Goal: Navigation & Orientation: Understand site structure

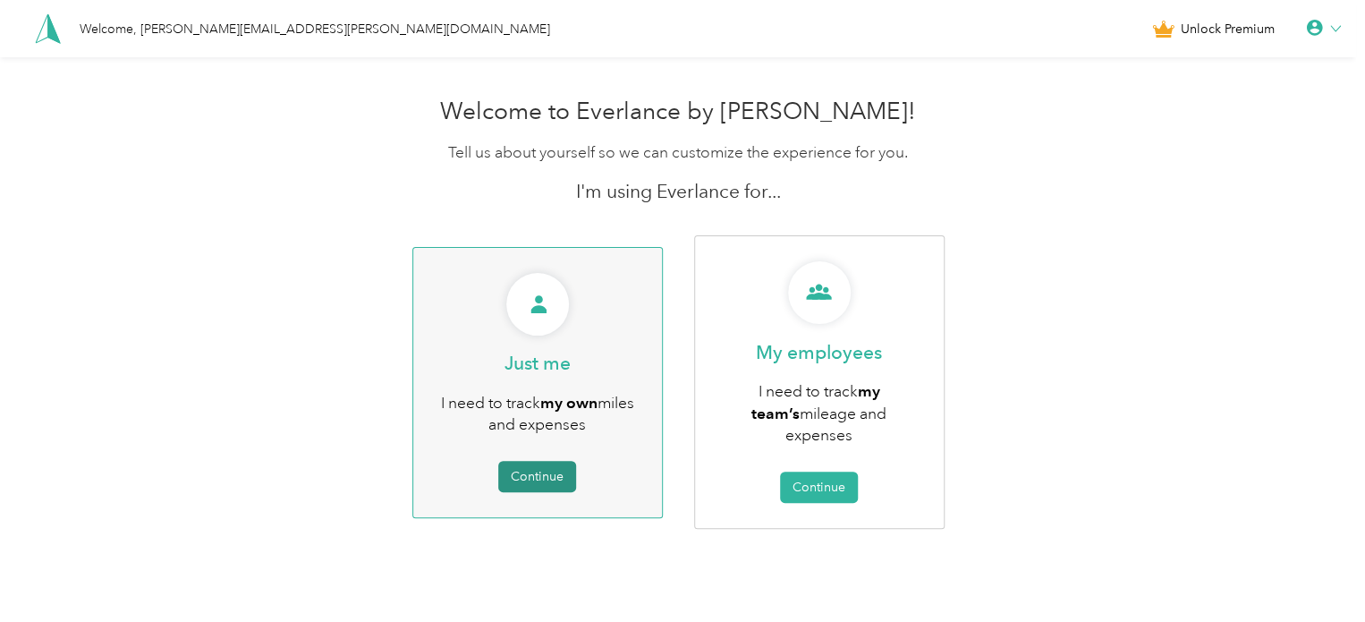
click at [540, 471] on button "Continue" at bounding box center [537, 476] width 78 height 31
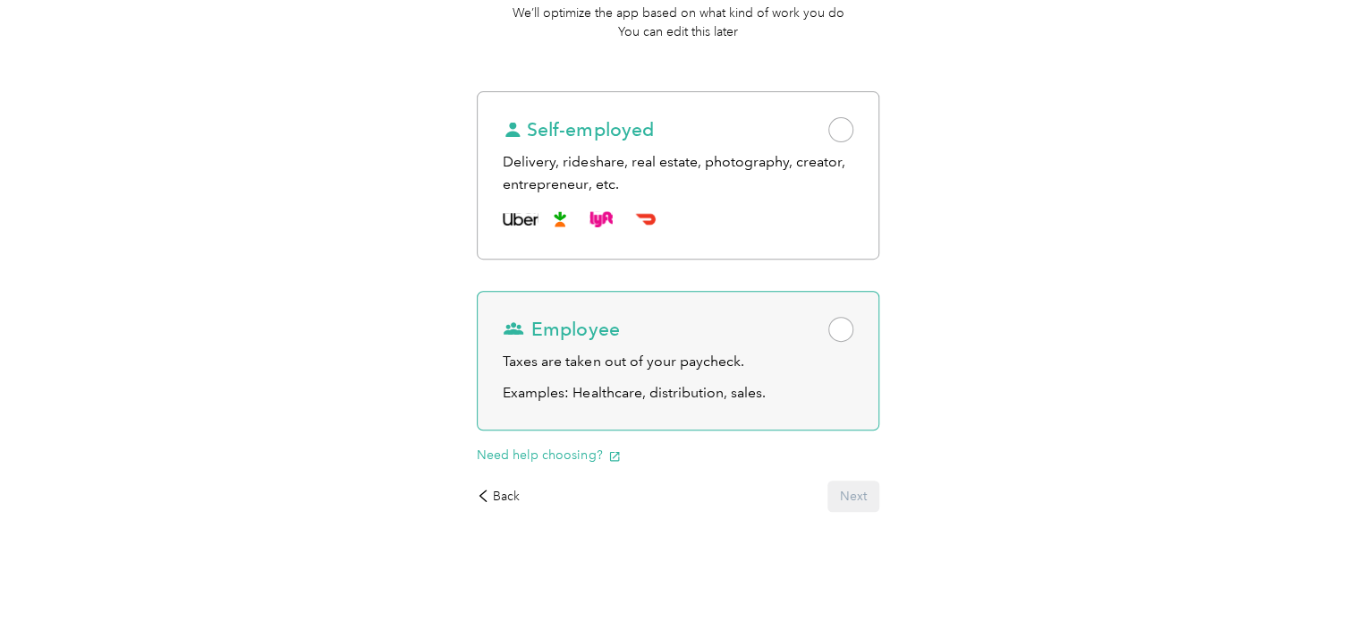
scroll to position [217, 0]
click at [663, 354] on div "Taxes are taken out of your paycheck." at bounding box center [678, 360] width 350 height 22
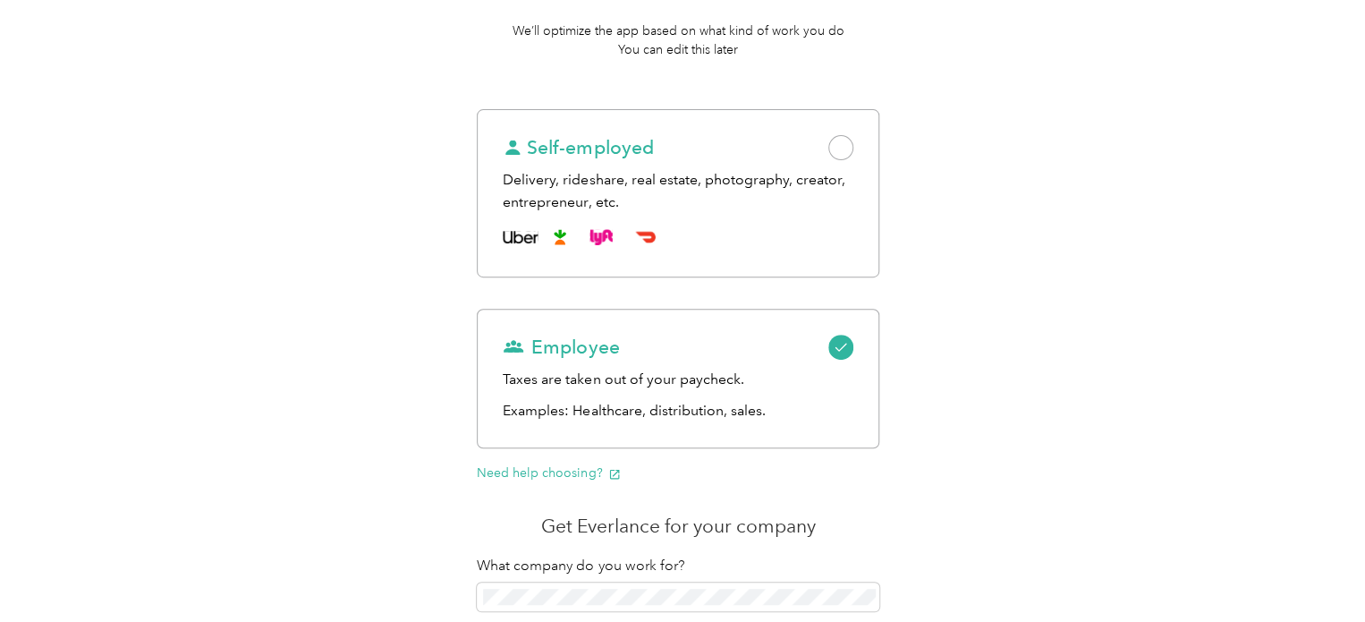
scroll to position [0, 0]
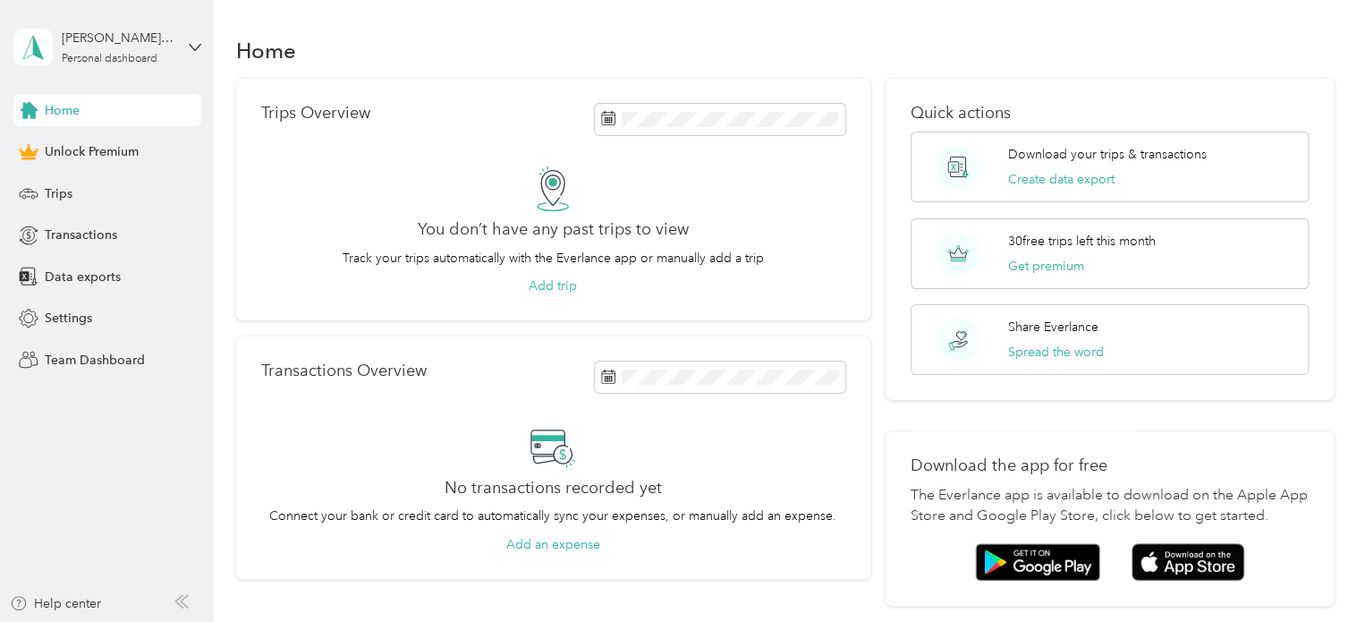
click at [182, 42] on div "[PERSON_NAME][EMAIL_ADDRESS][PERSON_NAME][DOMAIN_NAME] Personal dashboard" at bounding box center [107, 47] width 188 height 63
click at [448, 58] on div "Home" at bounding box center [785, 50] width 1098 height 38
click at [65, 190] on span "Trips" at bounding box center [59, 193] width 28 height 19
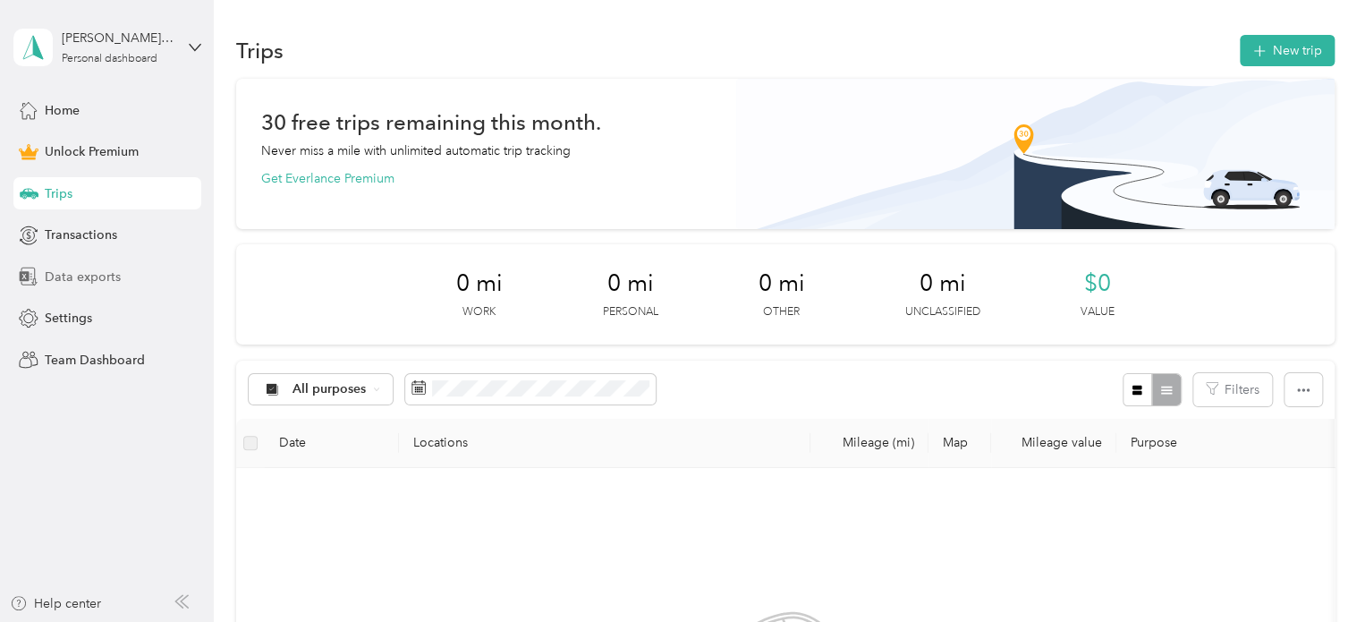
click at [54, 271] on span "Data exports" at bounding box center [83, 276] width 76 height 19
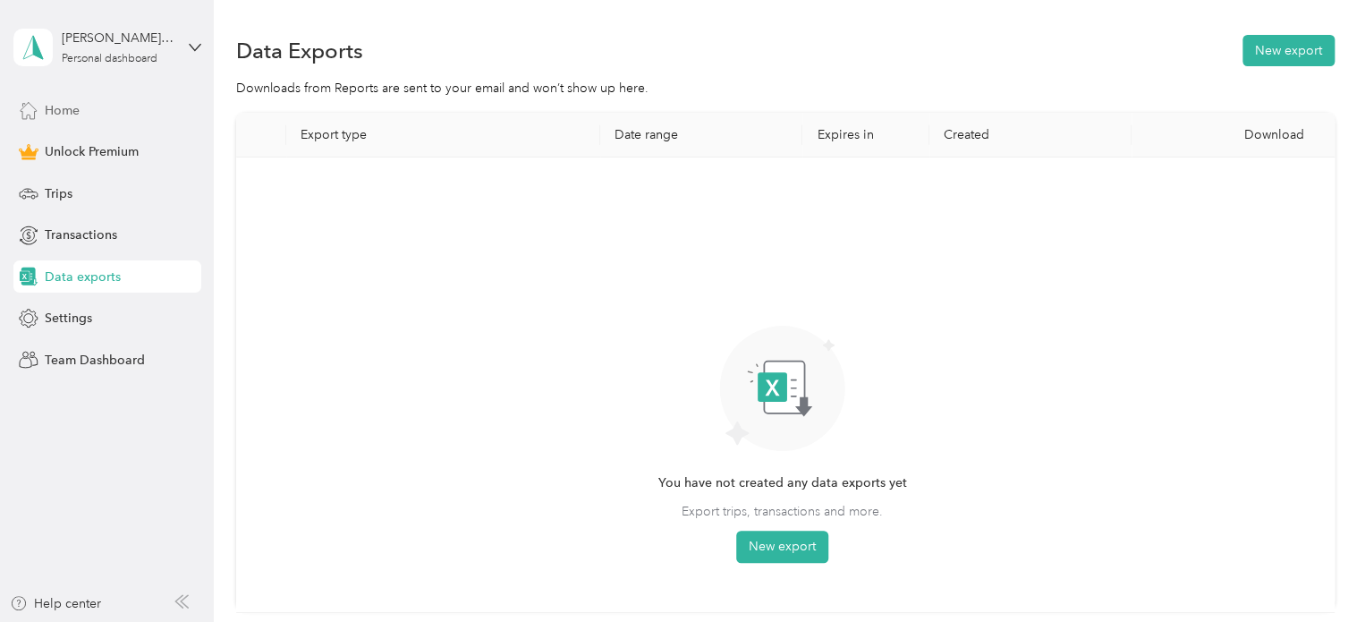
click at [72, 107] on span "Home" at bounding box center [62, 110] width 35 height 19
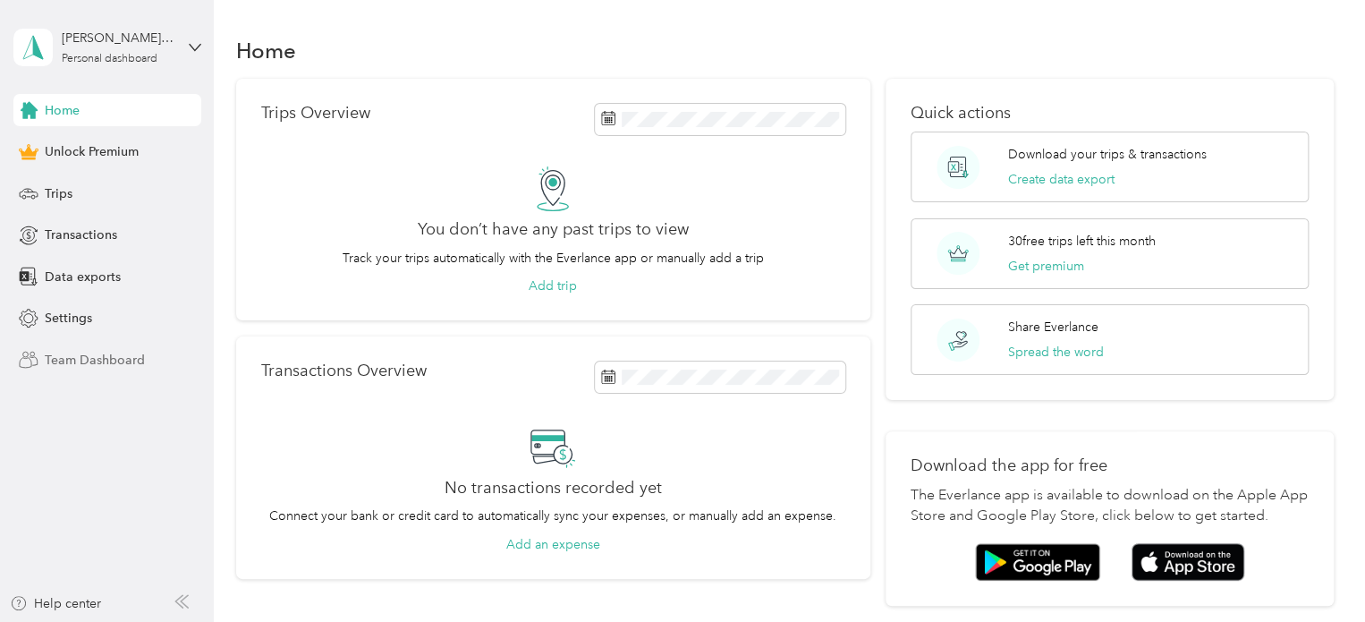
click at [87, 360] on span "Team Dashboard" at bounding box center [95, 360] width 100 height 19
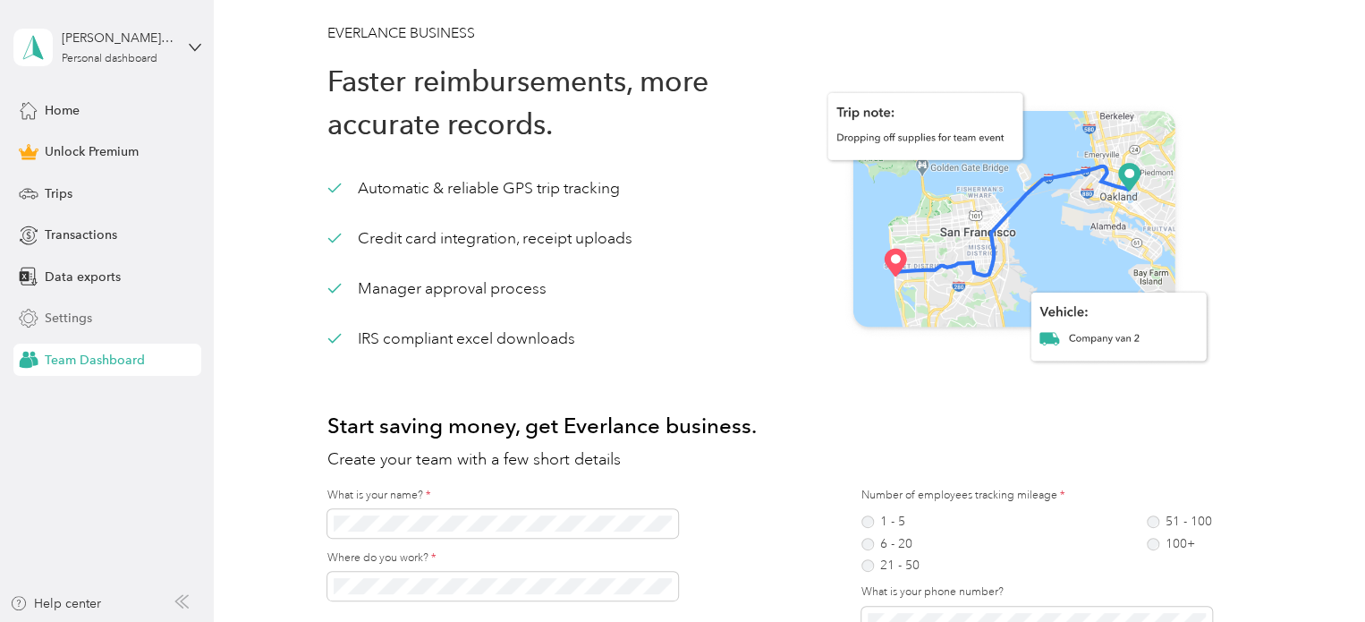
click at [61, 318] on span "Settings" at bounding box center [68, 318] width 47 height 19
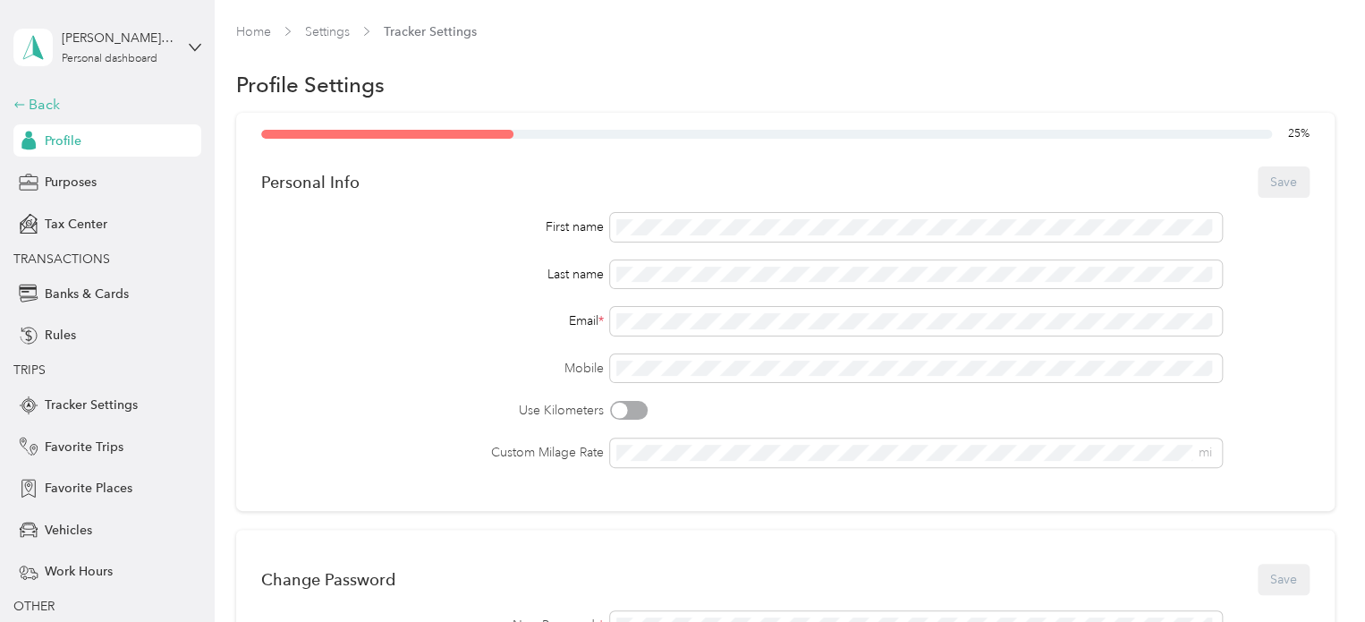
click at [39, 104] on div "Back" at bounding box center [102, 104] width 179 height 21
